Goal: Transaction & Acquisition: Purchase product/service

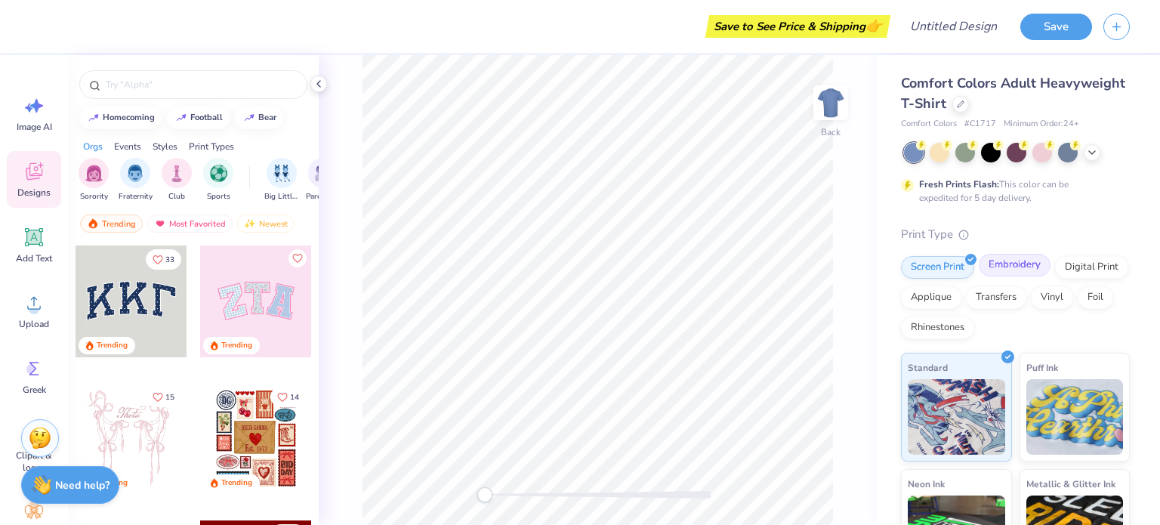
click at [1023, 262] on div "Embroidery" at bounding box center [1015, 265] width 72 height 23
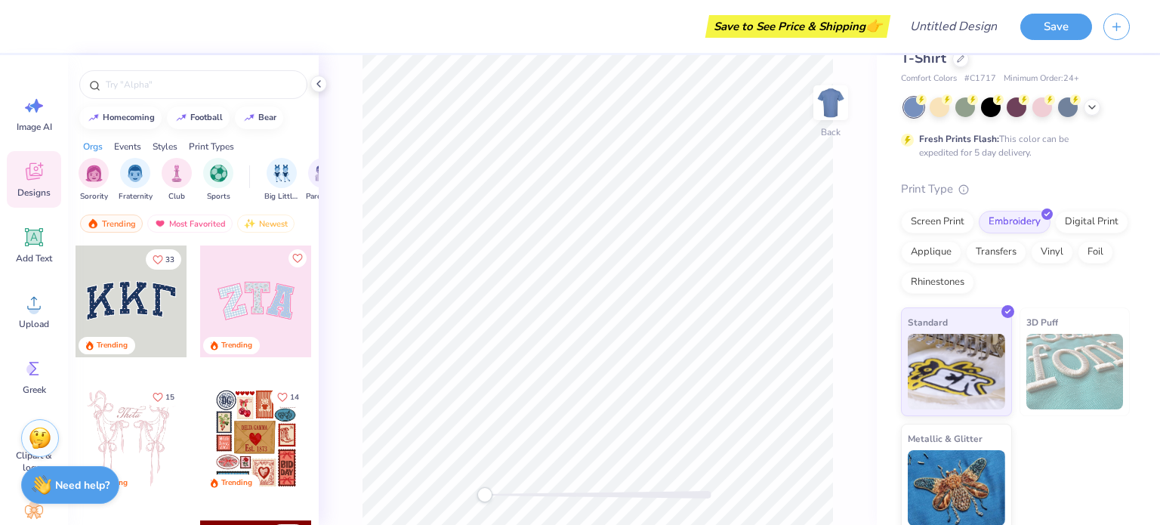
scroll to position [52, 0]
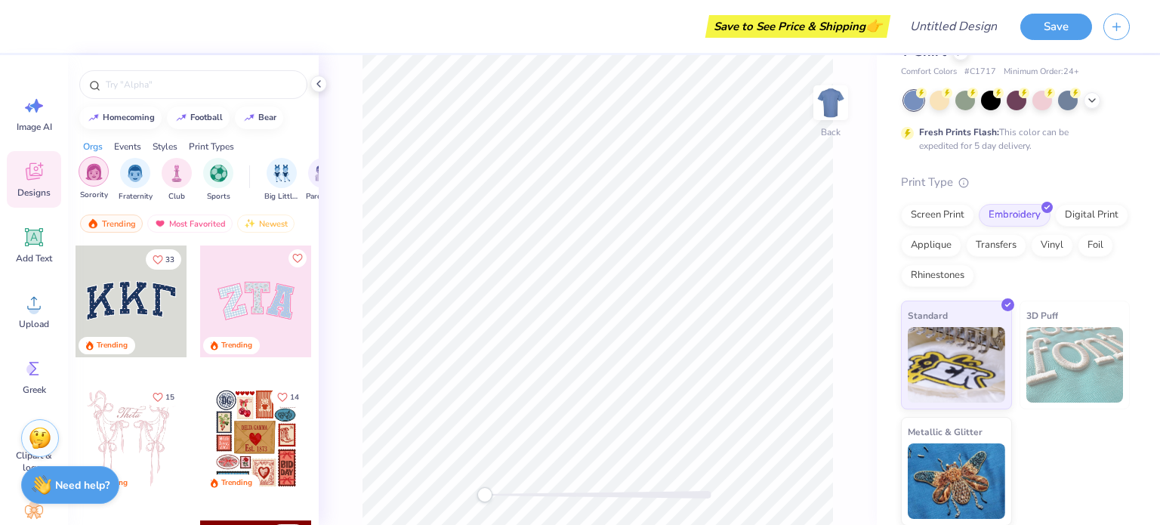
click at [94, 178] on img "filter for Sorority" at bounding box center [93, 171] width 17 height 17
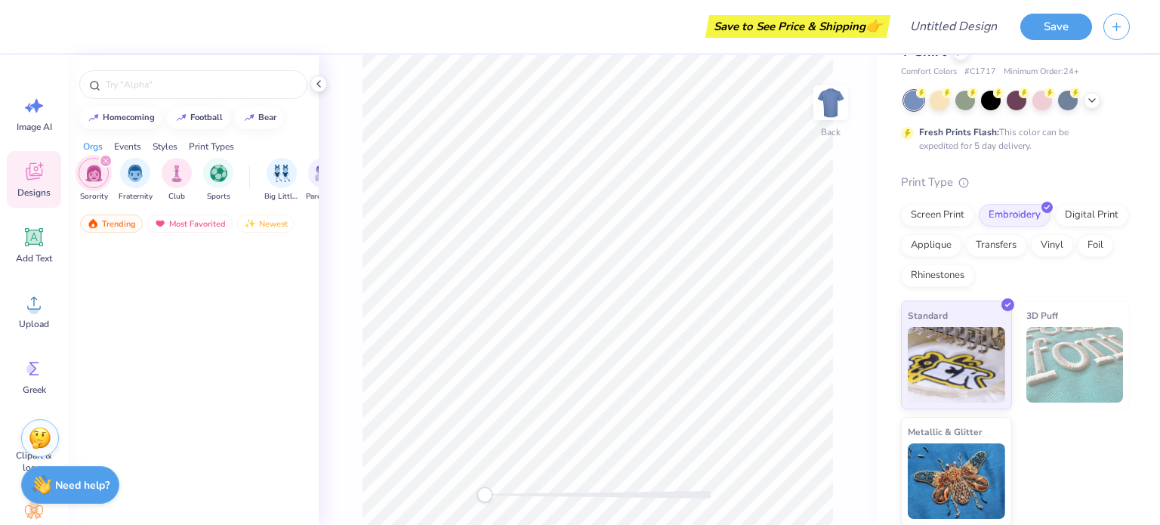
scroll to position [0, 0]
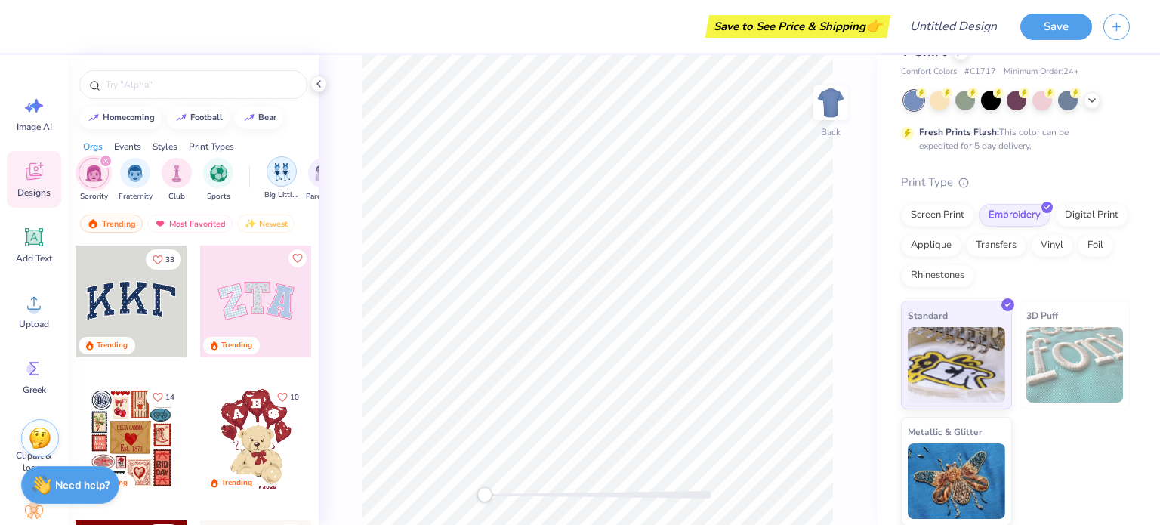
click at [284, 168] on img "filter for Big Little Reveal" at bounding box center [281, 171] width 17 height 17
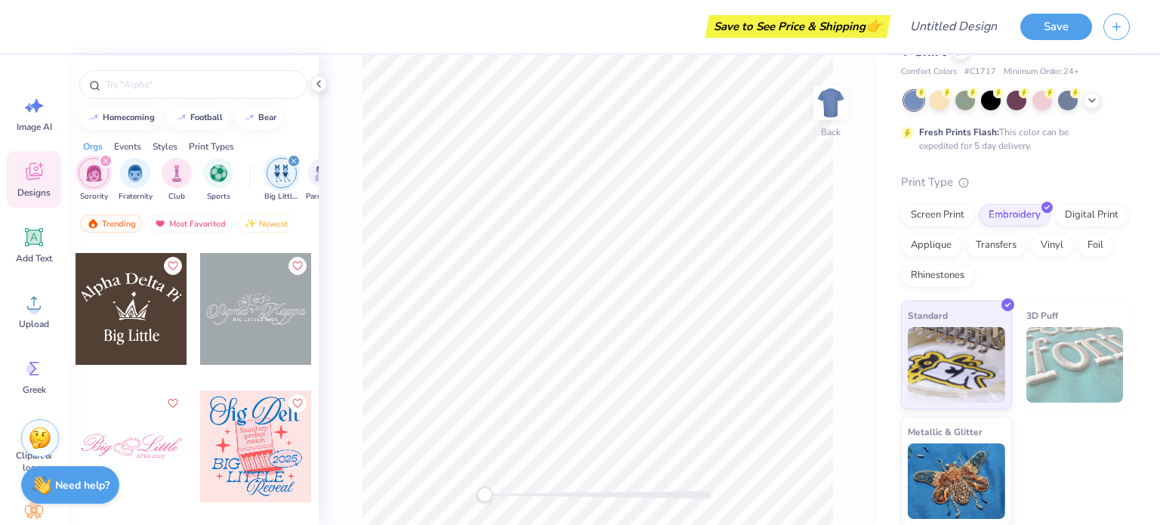
scroll to position [1617, 0]
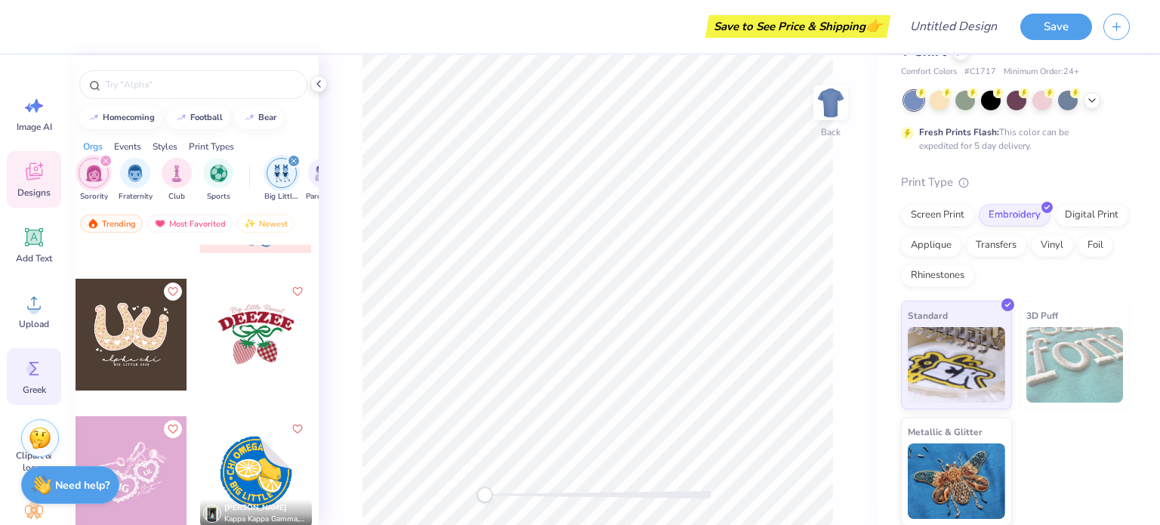
click at [30, 395] on span "Greek" at bounding box center [34, 390] width 23 height 12
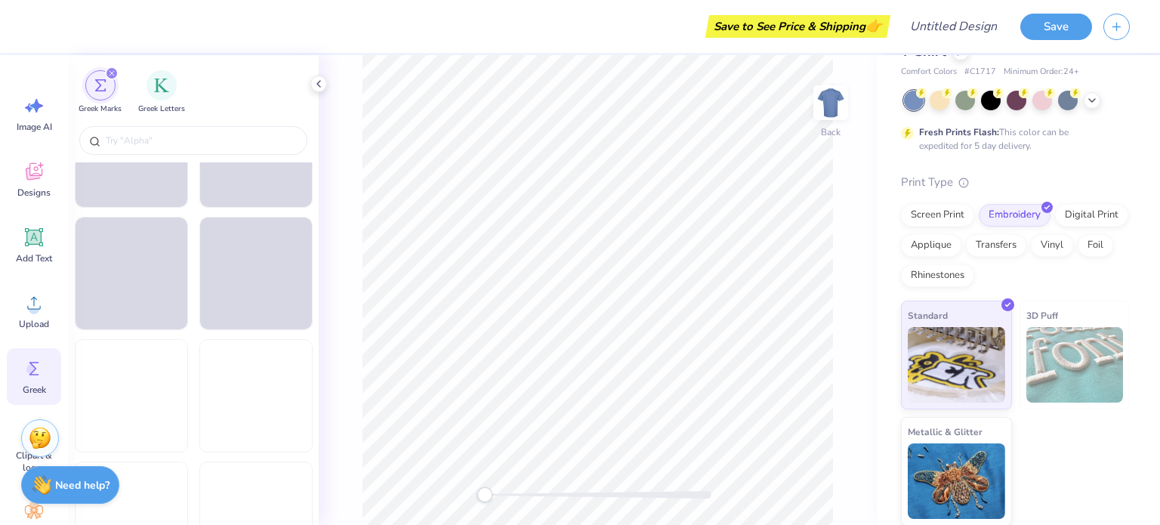
scroll to position [1910, 0]
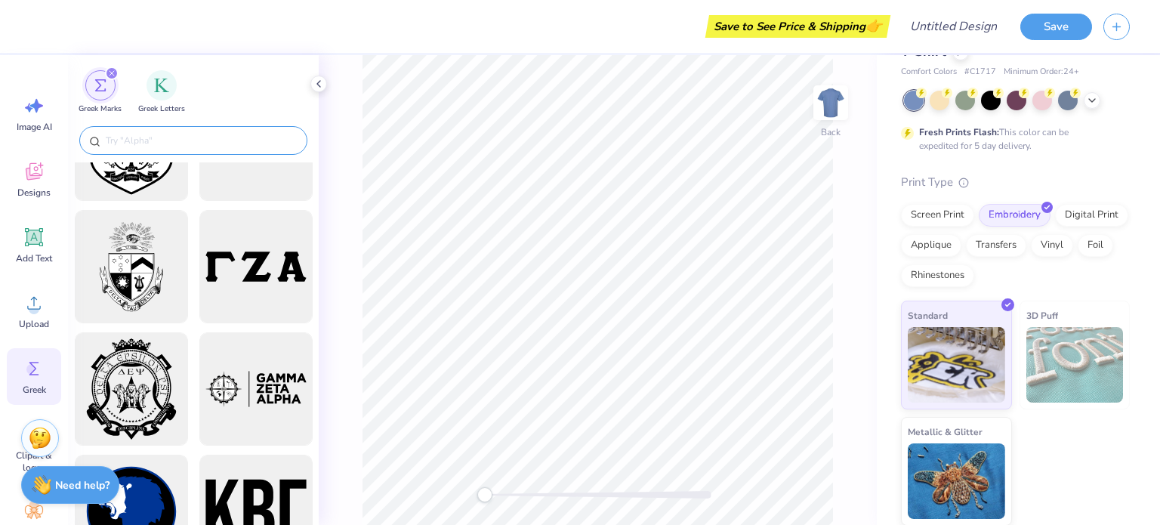
click at [148, 141] on input "text" at bounding box center [200, 140] width 193 height 15
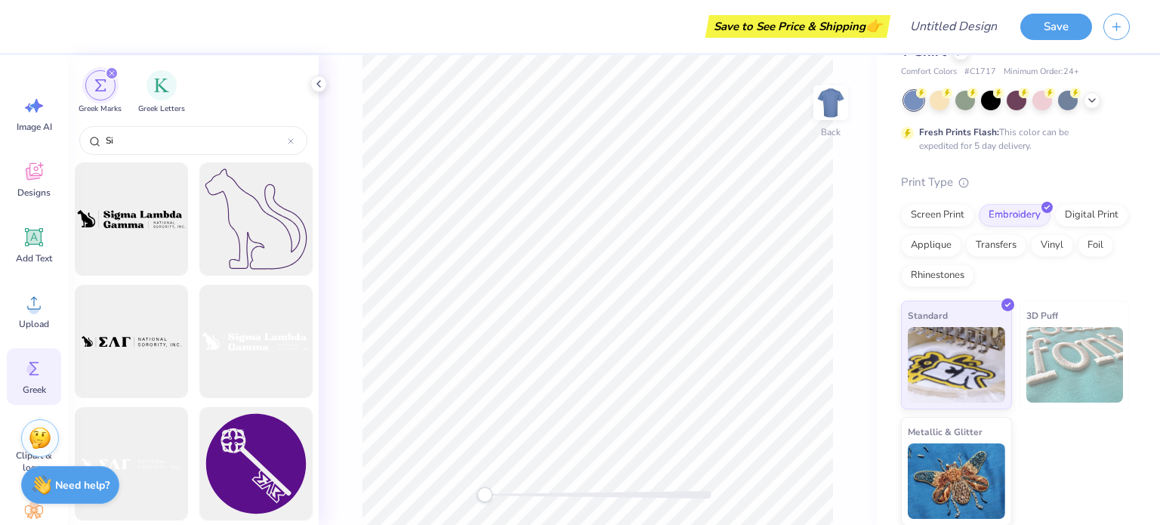
type input "S"
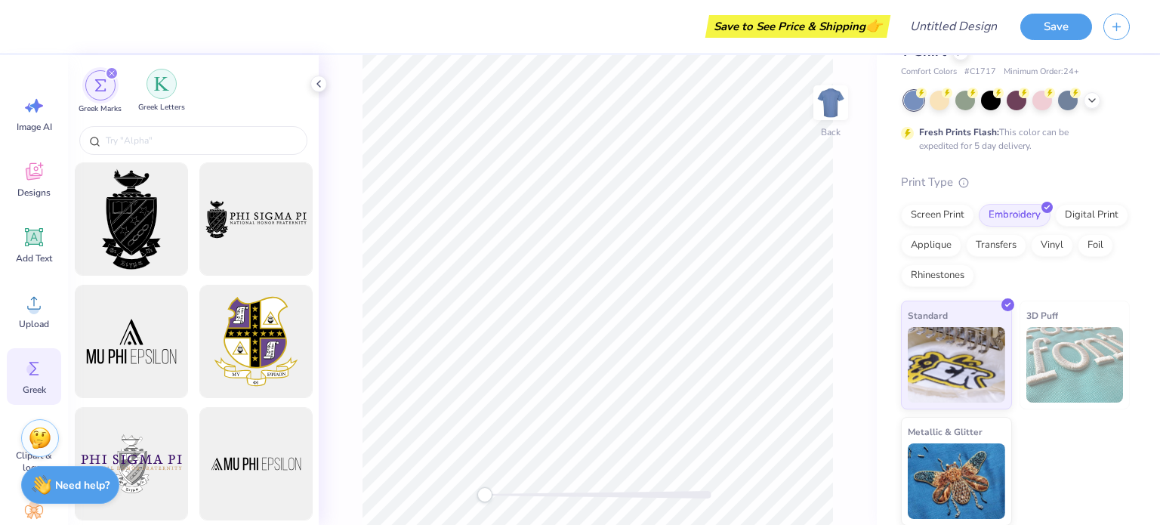
click at [150, 93] on div "filter for Greek Letters" at bounding box center [162, 84] width 30 height 30
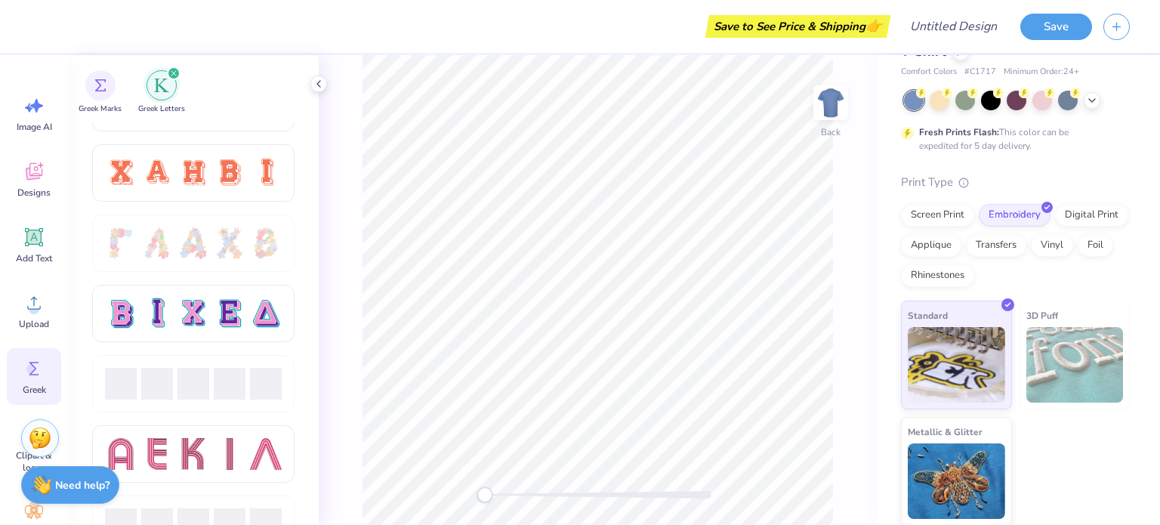
scroll to position [1160, 0]
